Goal: Navigation & Orientation: Find specific page/section

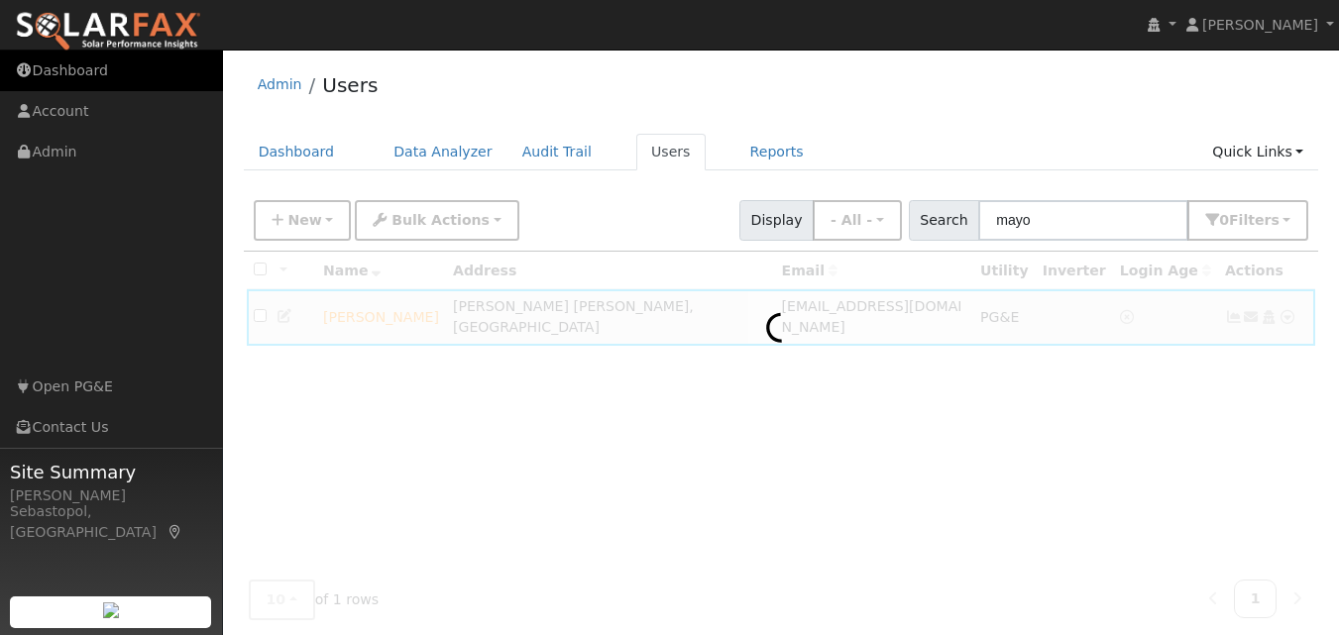
click at [70, 77] on link "Dashboard" at bounding box center [111, 71] width 223 height 41
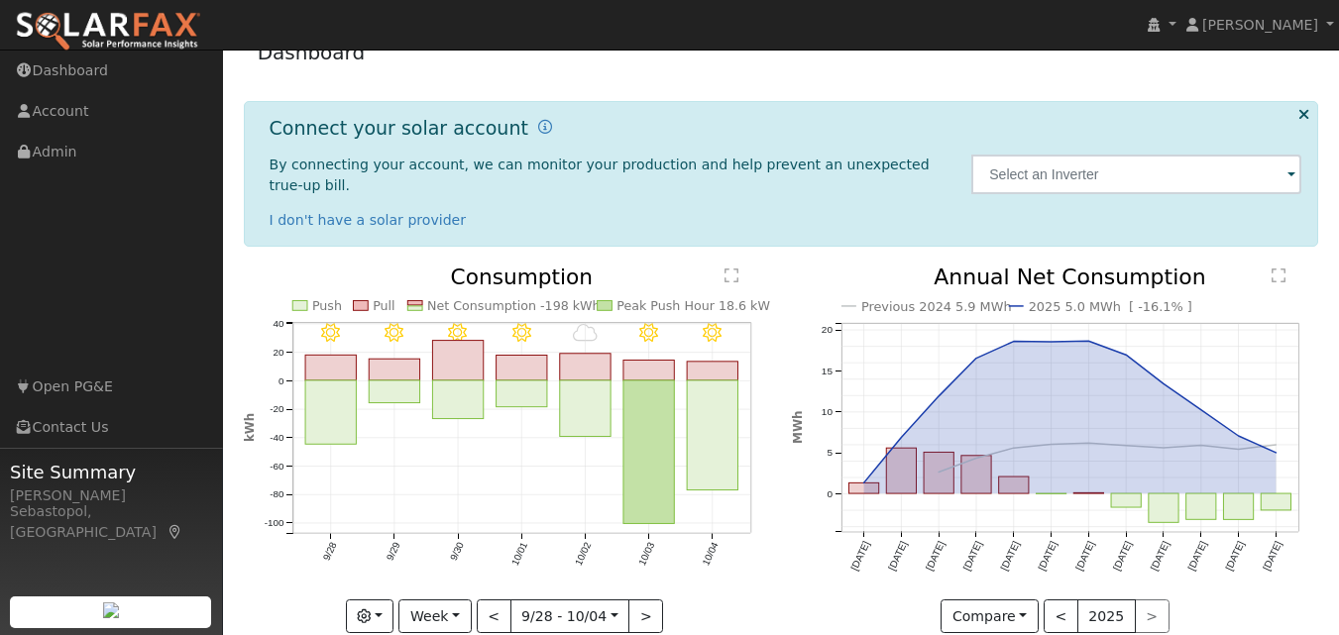
scroll to position [49, 0]
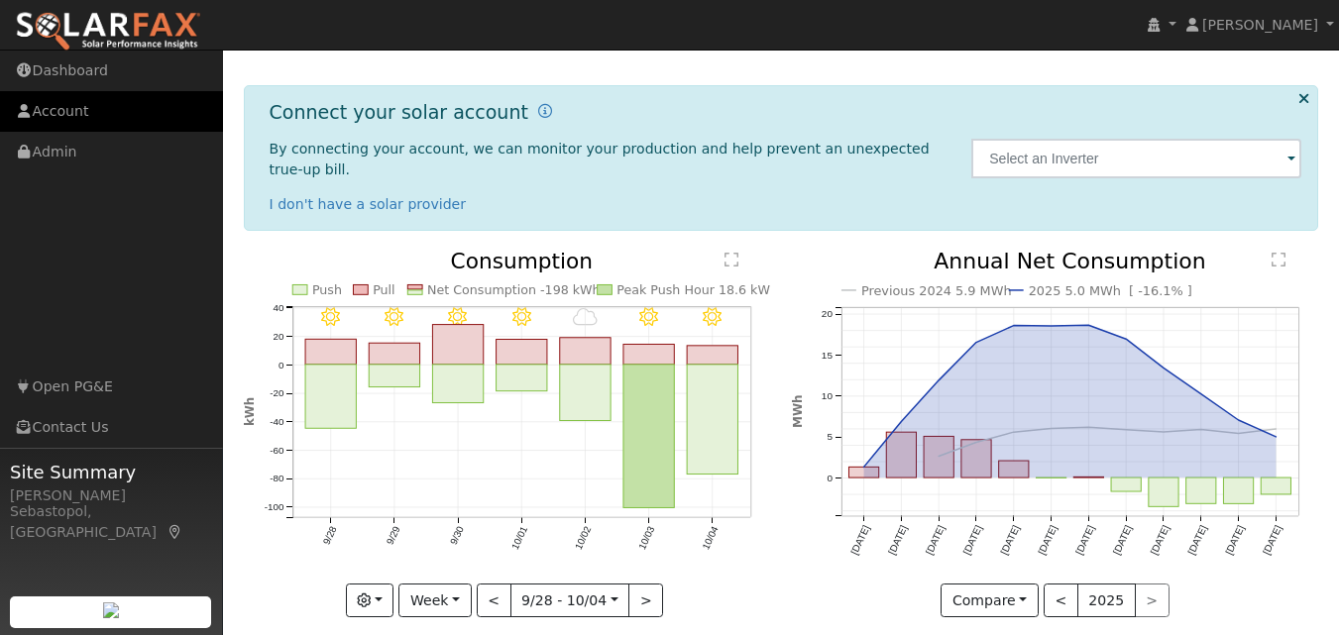
click at [62, 101] on link "Account" at bounding box center [111, 111] width 223 height 41
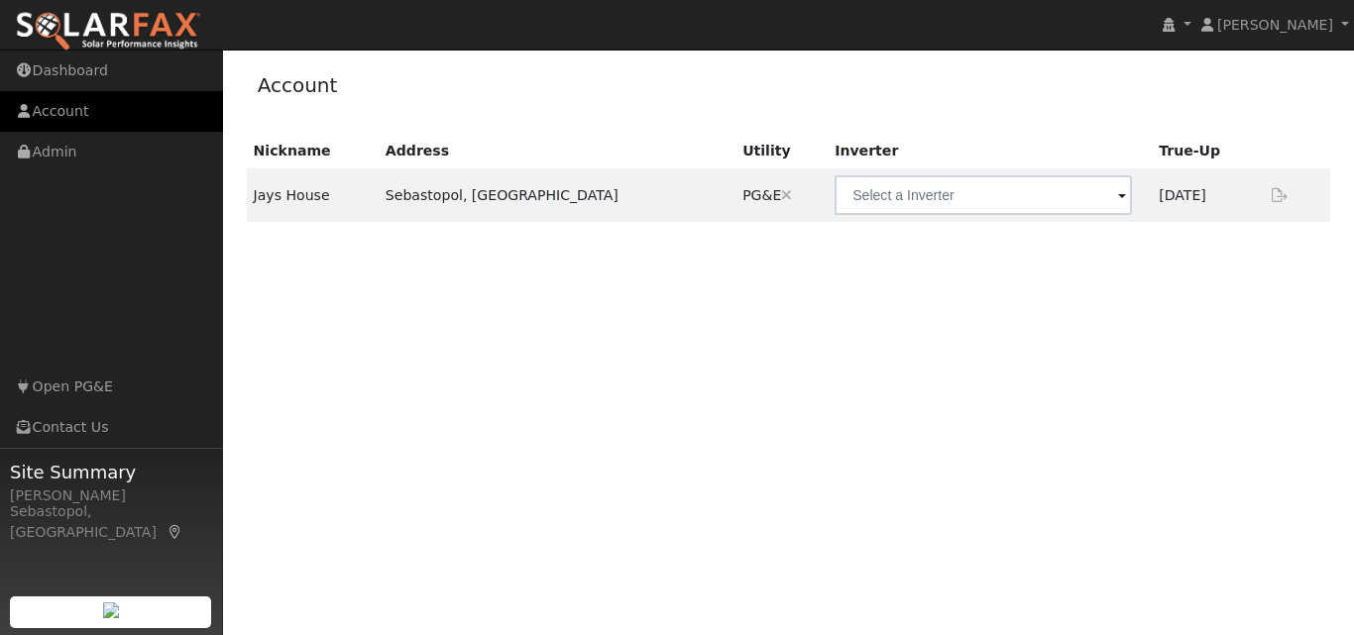
click at [73, 113] on link "Account" at bounding box center [111, 111] width 223 height 41
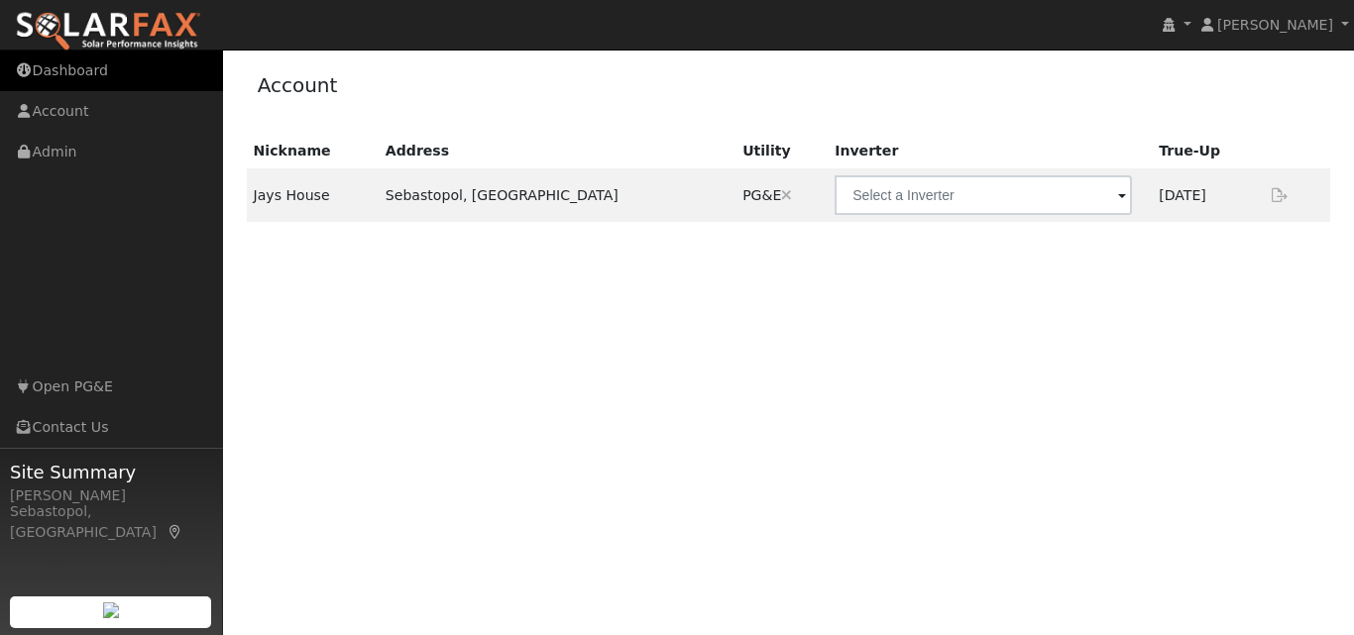
click at [87, 77] on link "Dashboard" at bounding box center [111, 71] width 223 height 41
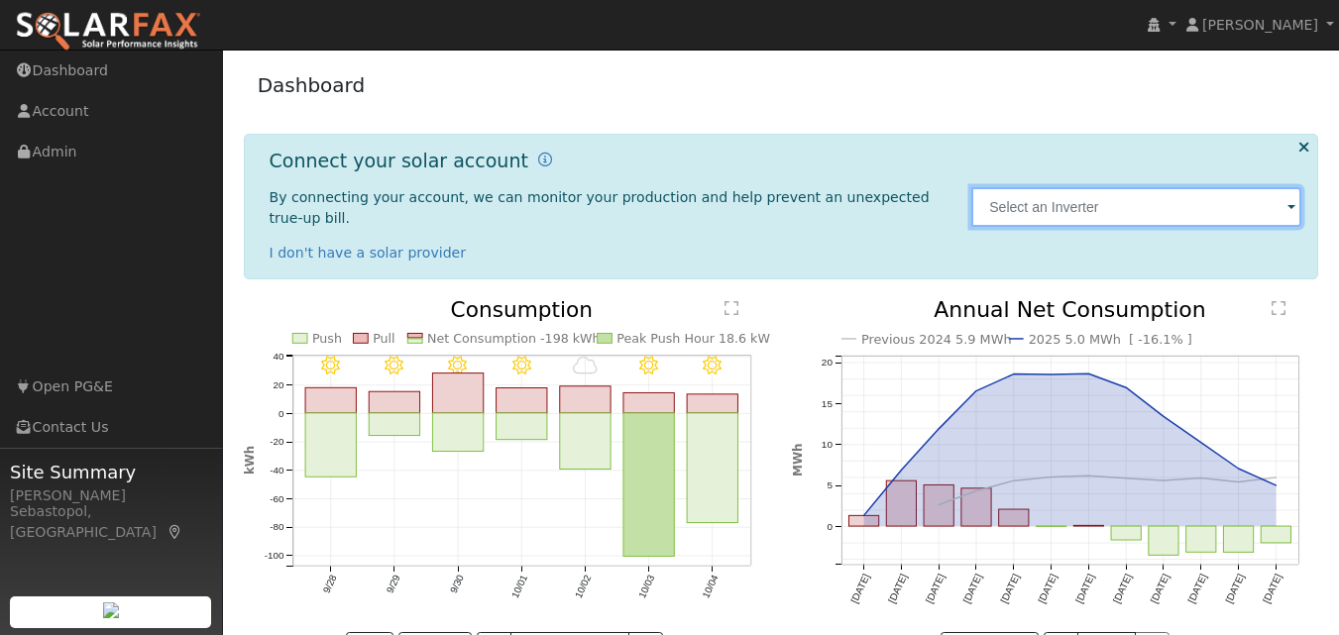
click at [1082, 198] on input "text" at bounding box center [1136, 207] width 330 height 40
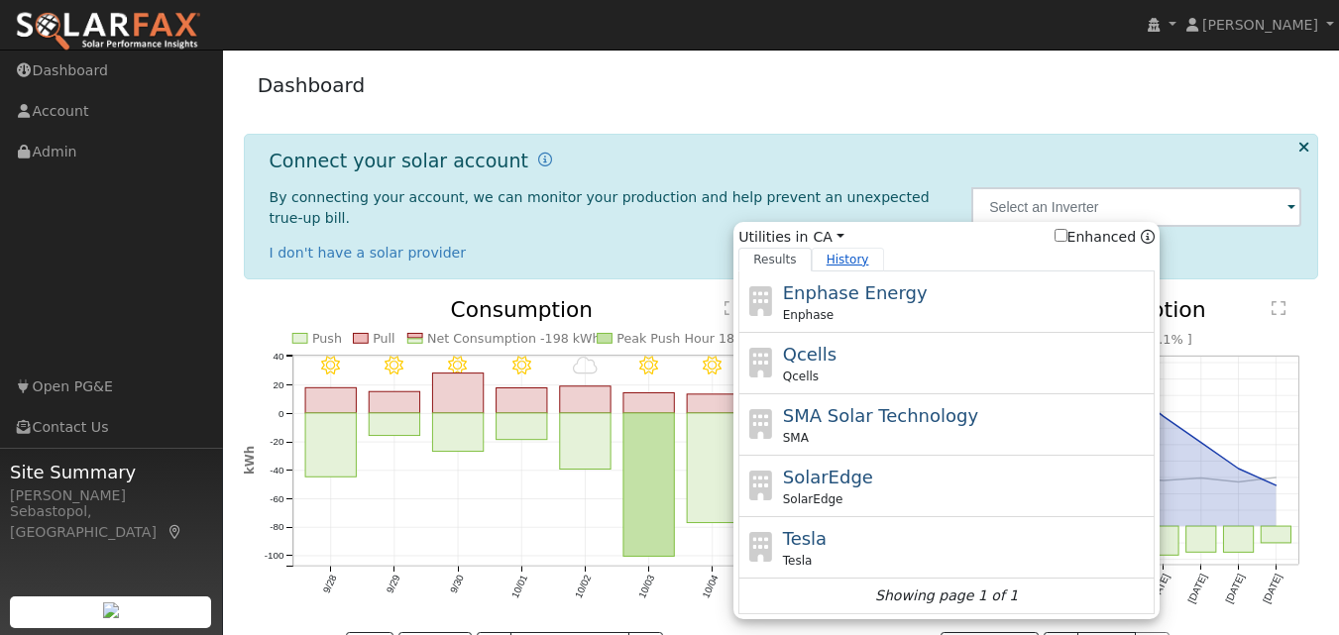
click at [825, 252] on link "History" at bounding box center [848, 260] width 72 height 24
